Goal: Transaction & Acquisition: Book appointment/travel/reservation

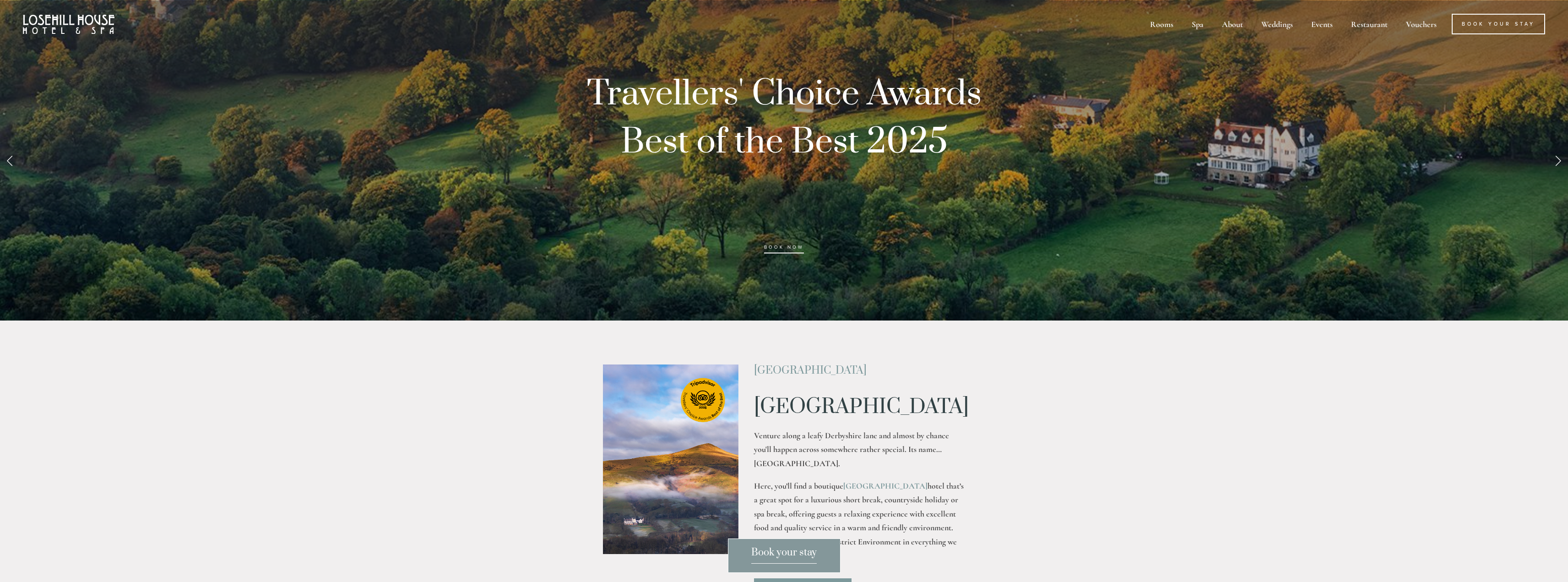
click at [785, 552] on span "Book your stay" at bounding box center [784, 555] width 66 height 18
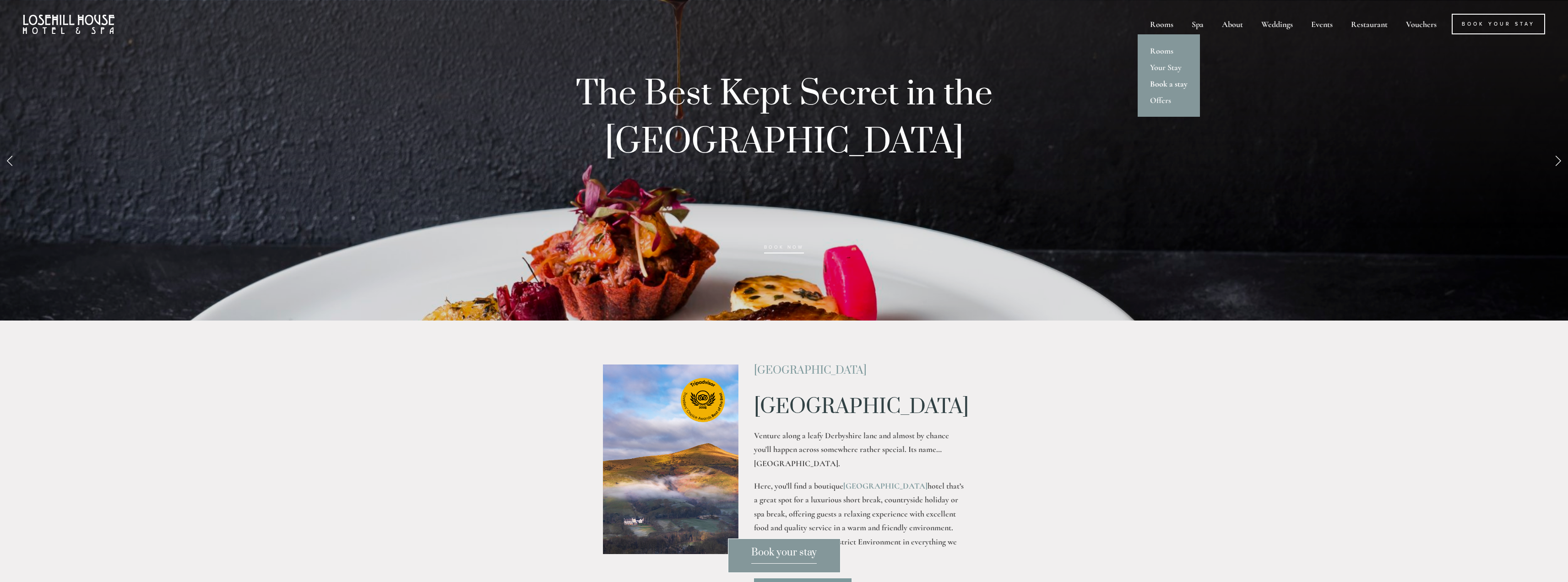
click at [1164, 86] on link "Book a stay" at bounding box center [1169, 83] width 62 height 16
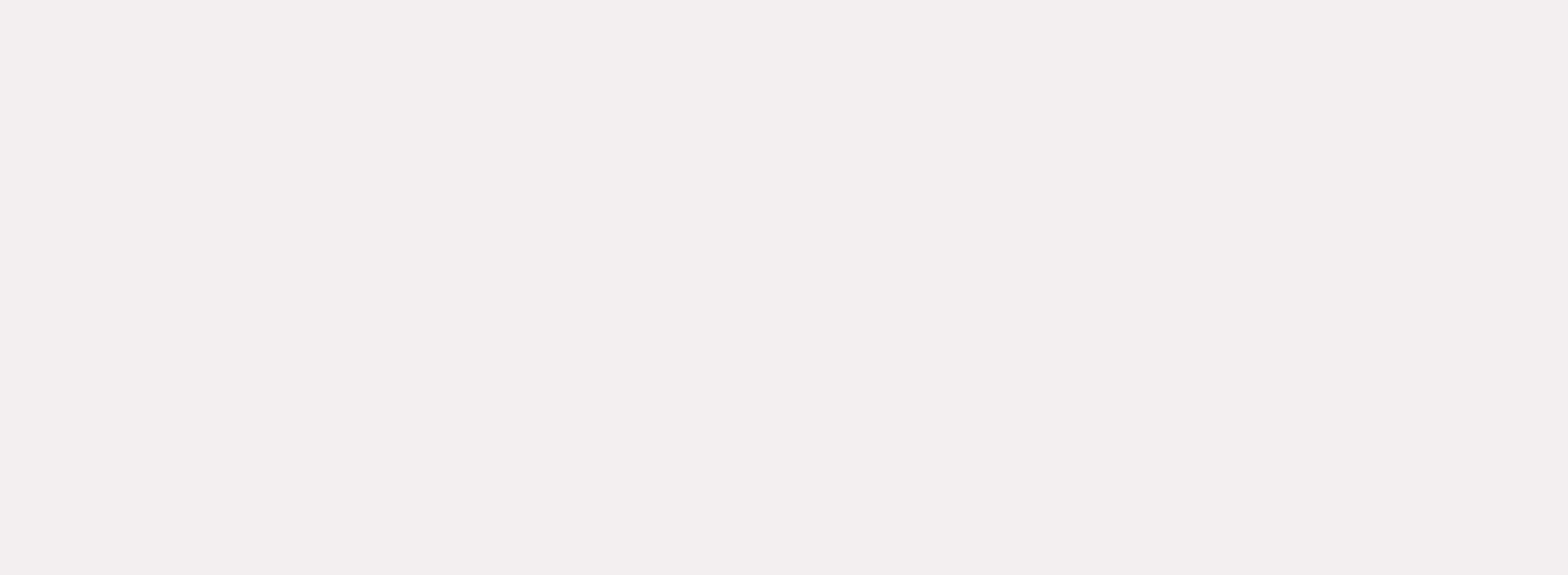
scroll to position [49, 0]
